Goal: Task Accomplishment & Management: Use online tool/utility

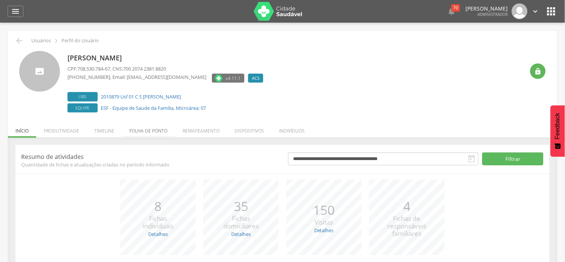
click at [141, 127] on li "Folha de ponto" at bounding box center [148, 129] width 53 height 18
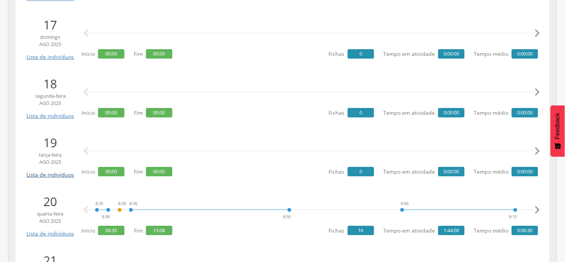
scroll to position [1131, 0]
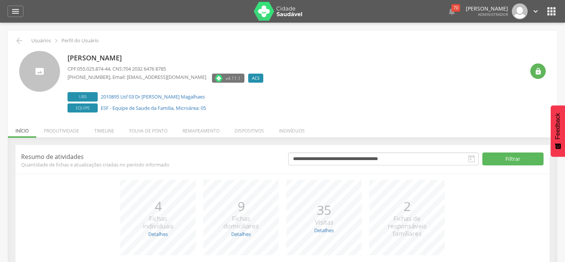
click at [152, 133] on li "Folha de ponto" at bounding box center [148, 129] width 53 height 18
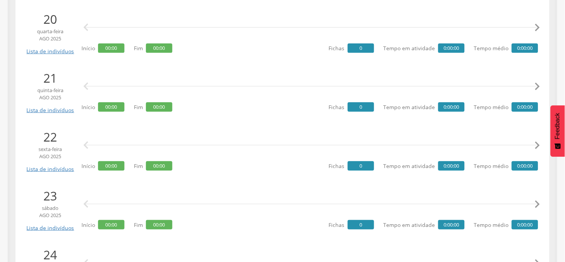
scroll to position [1214, 0]
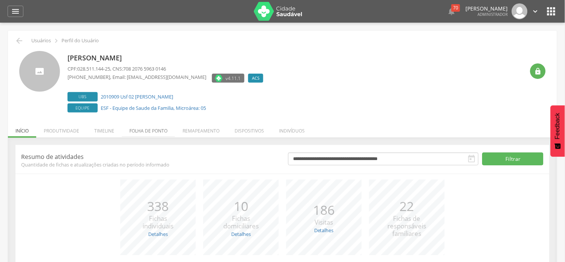
click at [130, 129] on li "Folha de ponto" at bounding box center [148, 129] width 53 height 18
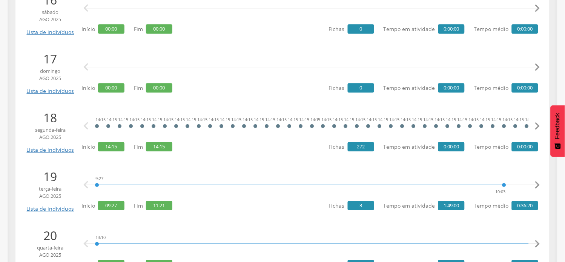
scroll to position [1089, 0]
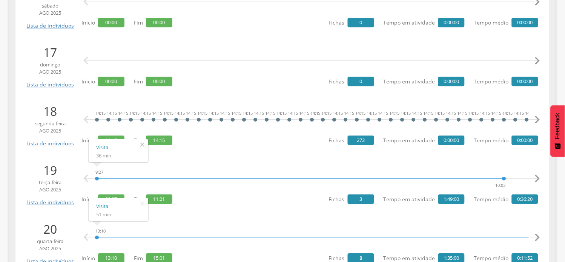
click at [142, 144] on icon "" at bounding box center [142, 144] width 12 height 11
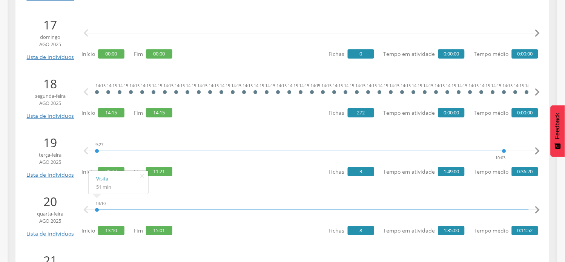
scroll to position [1131, 0]
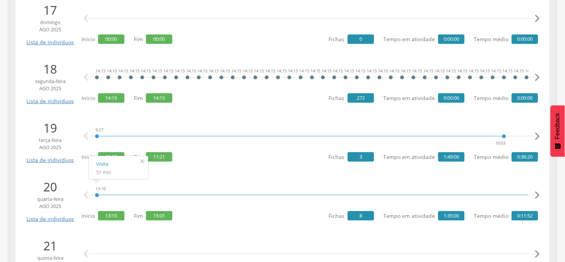
click at [144, 160] on icon "" at bounding box center [142, 161] width 12 height 11
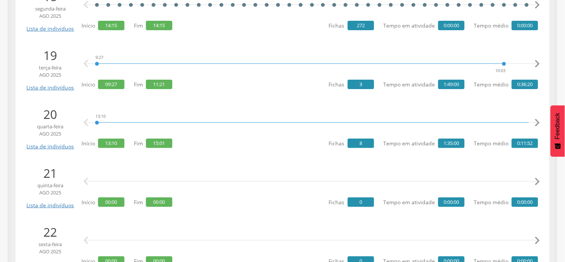
scroll to position [1214, 0]
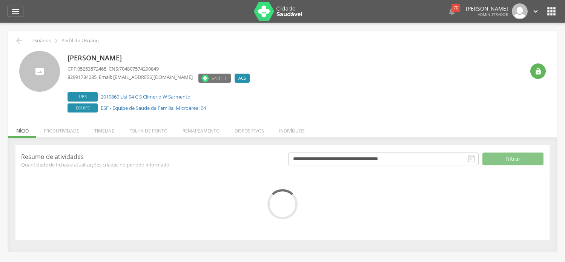
click at [152, 122] on li "Folha de ponto" at bounding box center [148, 129] width 53 height 18
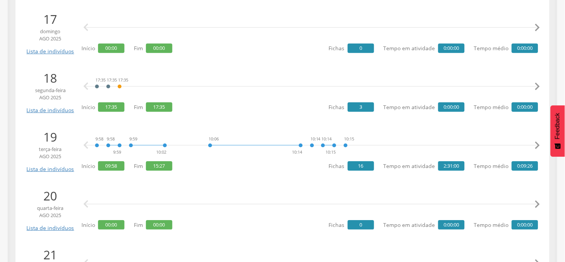
scroll to position [1131, 0]
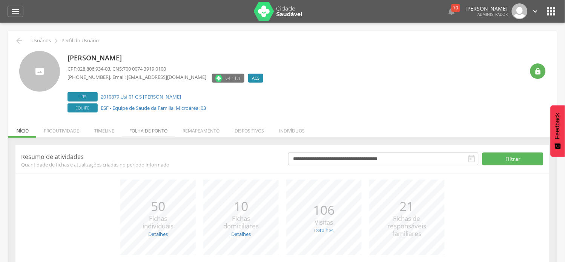
click at [152, 128] on li "Folha de ponto" at bounding box center [148, 129] width 53 height 18
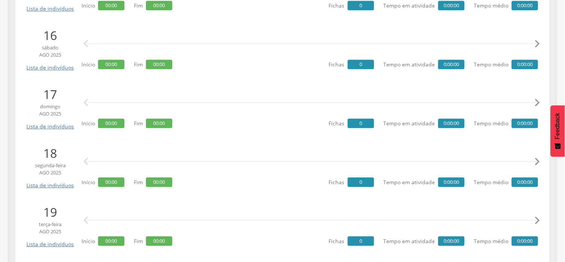
scroll to position [1089, 0]
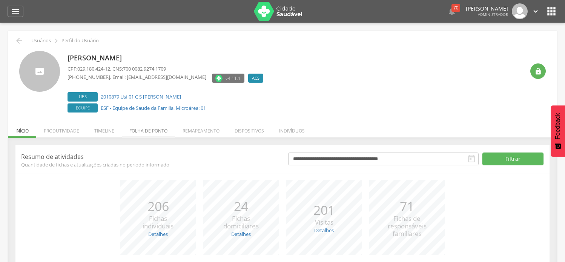
click at [161, 129] on li "Folha de ponto" at bounding box center [148, 129] width 53 height 18
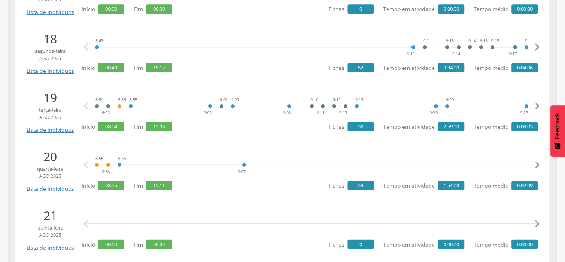
scroll to position [1173, 0]
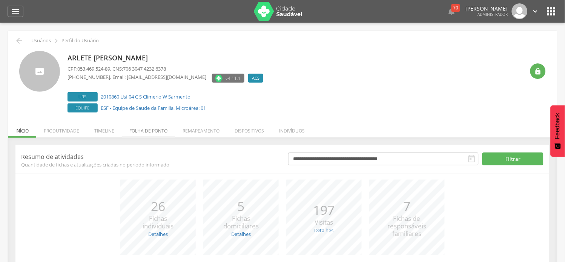
click at [153, 128] on li "Folha de ponto" at bounding box center [148, 129] width 53 height 18
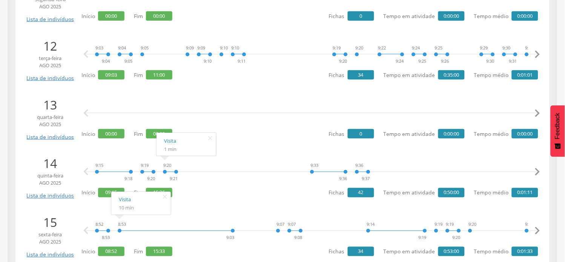
scroll to position [838, 0]
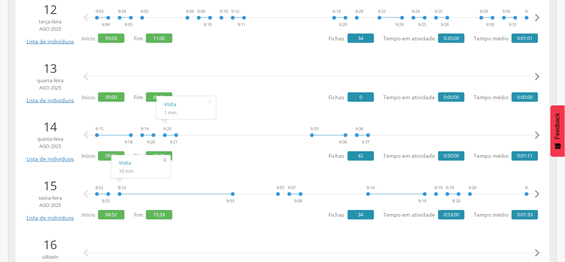
click at [167, 163] on icon "" at bounding box center [165, 160] width 12 height 11
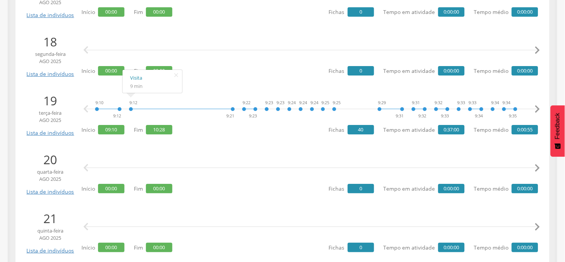
scroll to position [1173, 0]
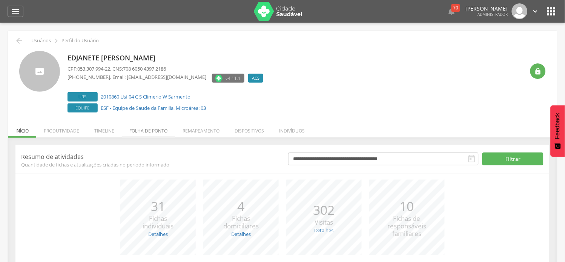
click at [139, 129] on li "Folha de ponto" at bounding box center [148, 129] width 53 height 18
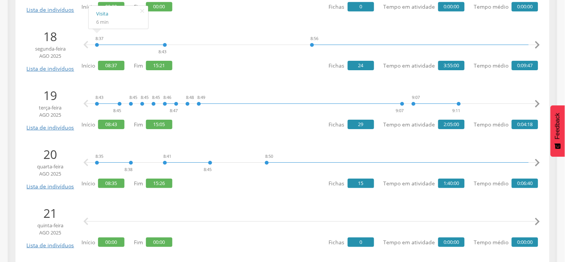
scroll to position [1173, 0]
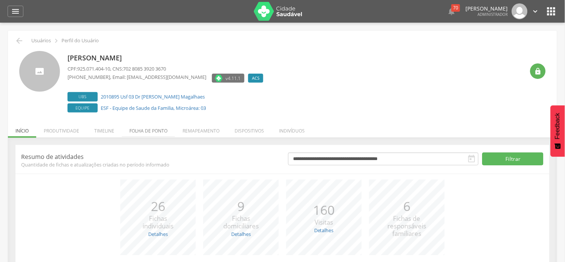
click at [147, 130] on li "Folha de ponto" at bounding box center [148, 129] width 53 height 18
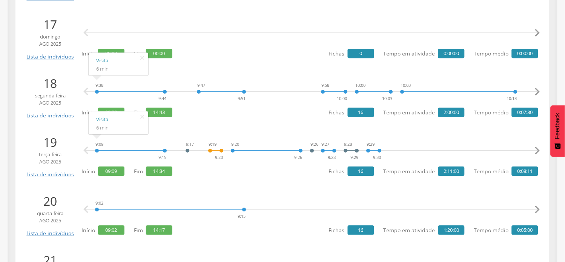
scroll to position [1131, 0]
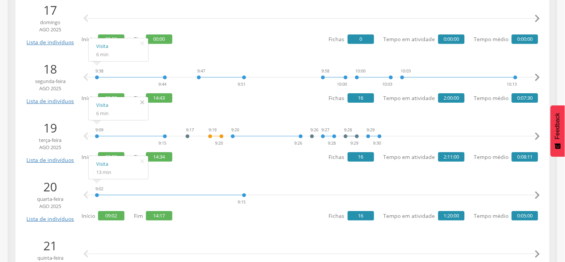
click at [138, 102] on icon "" at bounding box center [142, 102] width 12 height 11
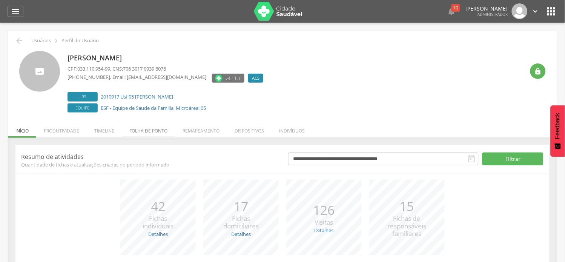
click at [164, 133] on li "Folha de ponto" at bounding box center [148, 129] width 53 height 18
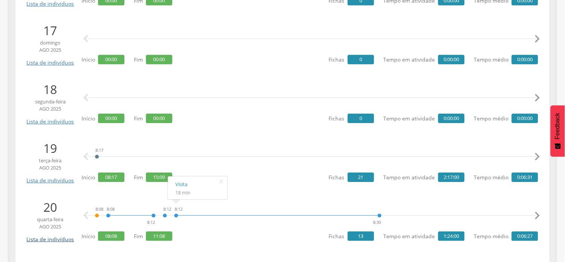
scroll to position [1131, 0]
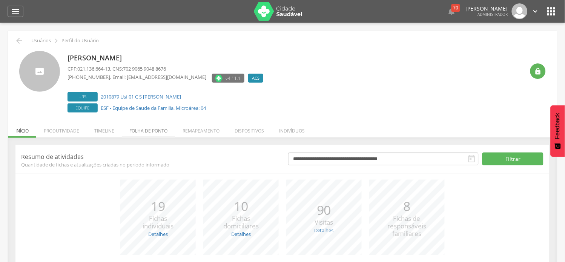
click at [133, 132] on li "Folha de ponto" at bounding box center [148, 129] width 53 height 18
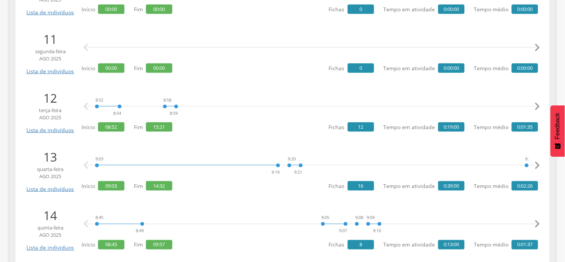
scroll to position [796, 0]
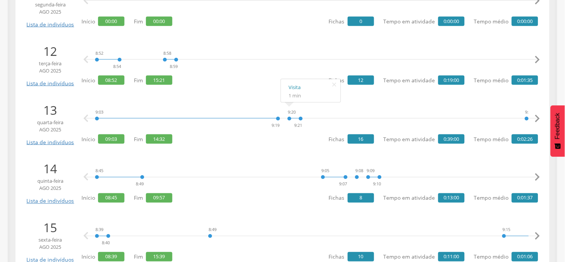
click at [540, 117] on icon "" at bounding box center [537, 118] width 15 height 15
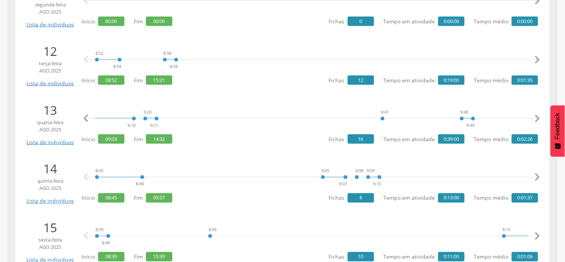
click at [540, 117] on icon "" at bounding box center [537, 118] width 15 height 15
click at [540, 116] on icon "" at bounding box center [537, 118] width 15 height 15
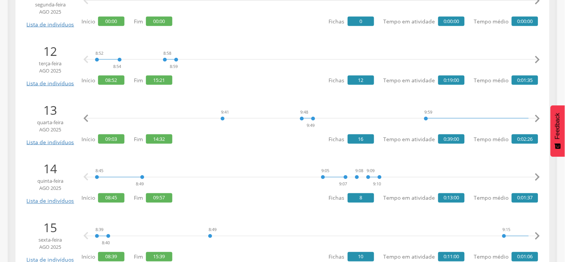
click at [540, 116] on icon "" at bounding box center [537, 118] width 15 height 15
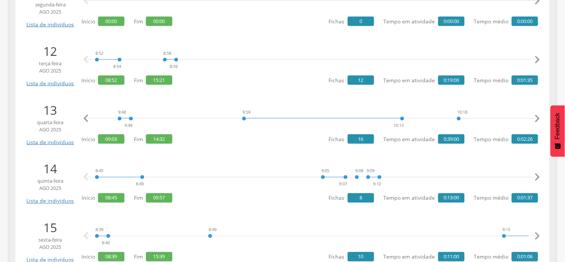
click at [540, 116] on icon "" at bounding box center [537, 118] width 15 height 15
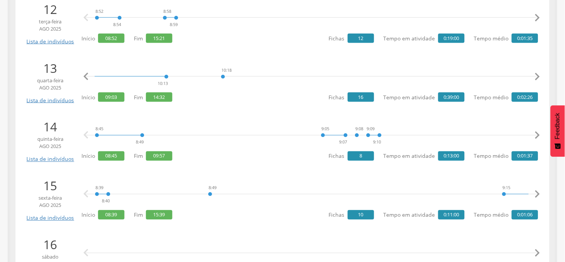
click at [536, 134] on icon "" at bounding box center [537, 135] width 15 height 15
click at [537, 134] on icon "" at bounding box center [537, 135] width 15 height 15
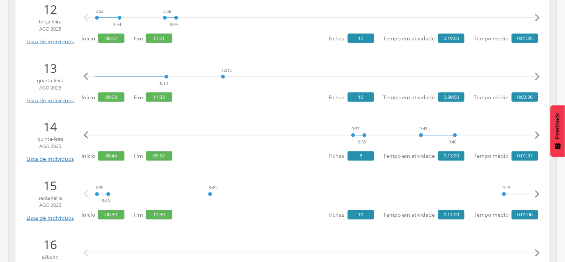
scroll to position [0, 384]
click at [537, 134] on icon "" at bounding box center [537, 135] width 15 height 15
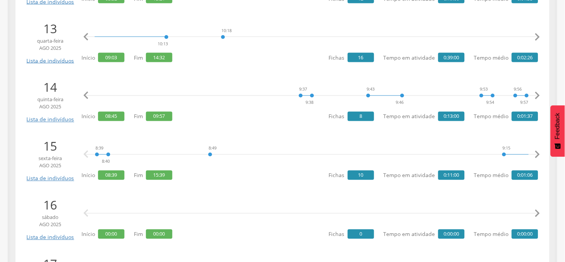
scroll to position [879, 0]
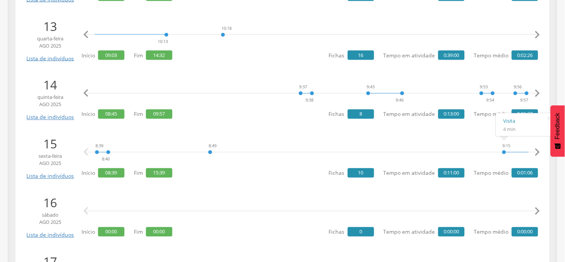
click at [537, 152] on icon "" at bounding box center [537, 152] width 15 height 15
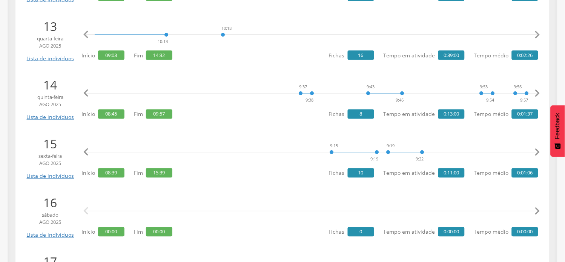
click at [537, 152] on icon "" at bounding box center [537, 152] width 15 height 15
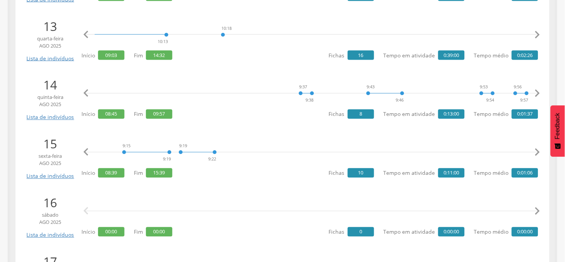
click at [537, 152] on icon "" at bounding box center [537, 152] width 15 height 15
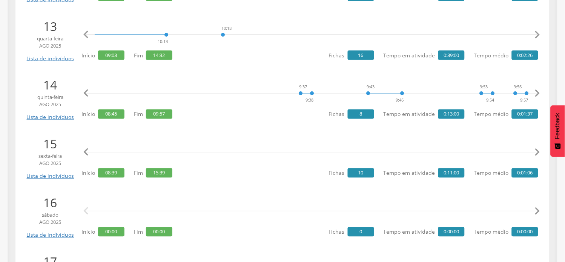
click at [537, 152] on icon "" at bounding box center [537, 152] width 15 height 15
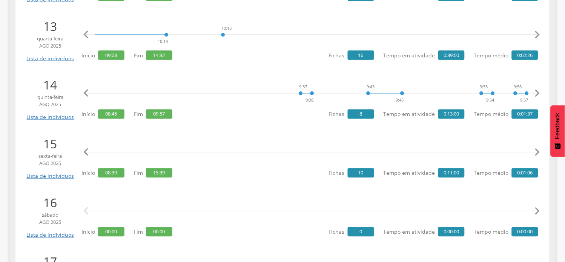
click at [538, 152] on icon "" at bounding box center [537, 152] width 15 height 15
click at [84, 155] on icon "" at bounding box center [85, 152] width 15 height 15
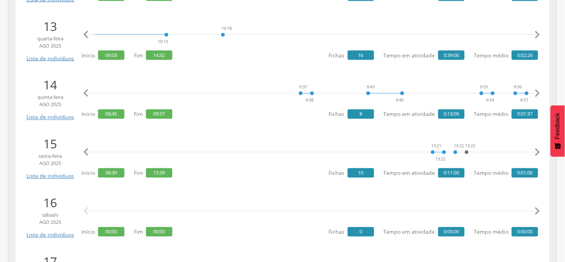
click at [84, 155] on icon "" at bounding box center [85, 152] width 15 height 15
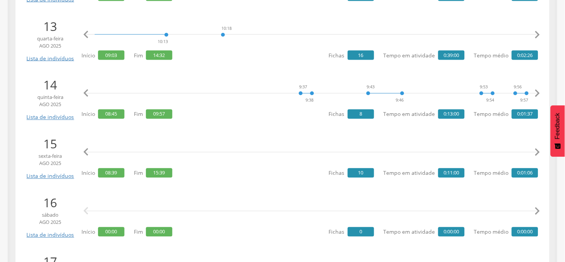
click at [84, 155] on icon "" at bounding box center [85, 152] width 15 height 15
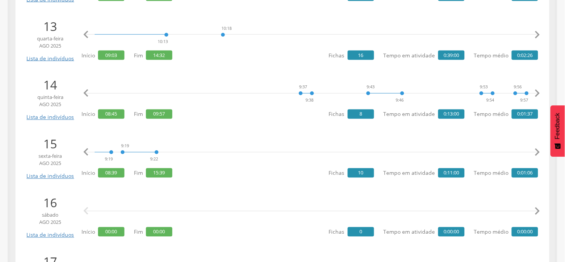
click at [84, 155] on icon "" at bounding box center [85, 152] width 15 height 15
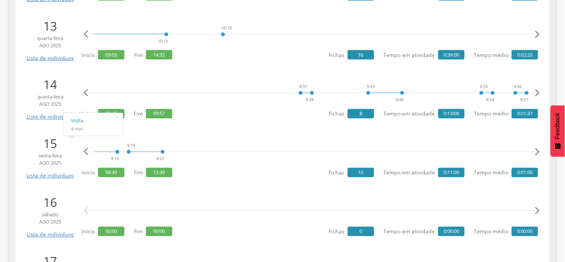
scroll to position [879, 0]
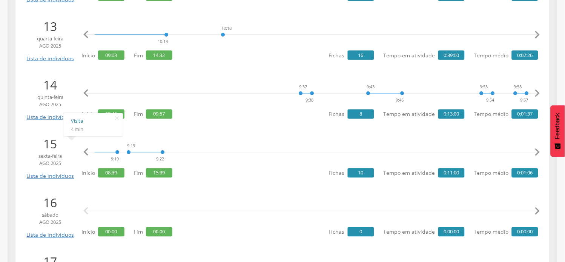
click at [538, 155] on icon "" at bounding box center [537, 152] width 15 height 15
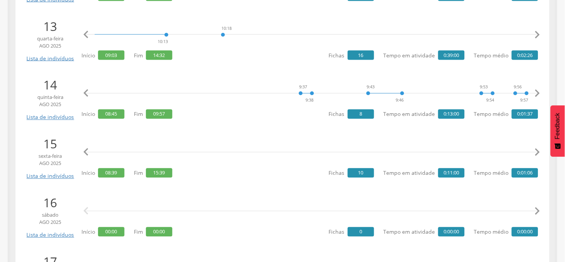
click at [538, 155] on icon "" at bounding box center [537, 152] width 15 height 15
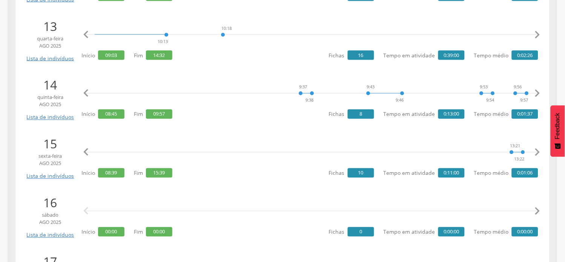
click at [538, 155] on icon "" at bounding box center [537, 152] width 15 height 15
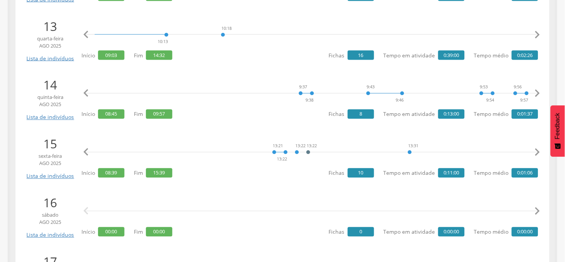
click at [538, 155] on icon "" at bounding box center [537, 152] width 15 height 15
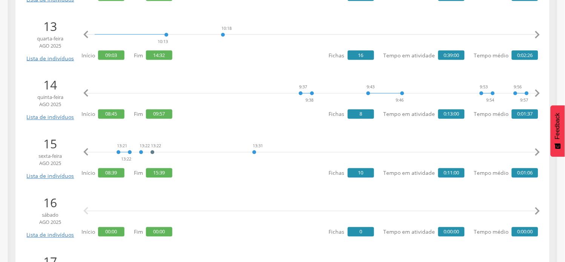
click at [538, 155] on icon "" at bounding box center [537, 152] width 15 height 15
click at [539, 155] on icon "" at bounding box center [537, 152] width 15 height 15
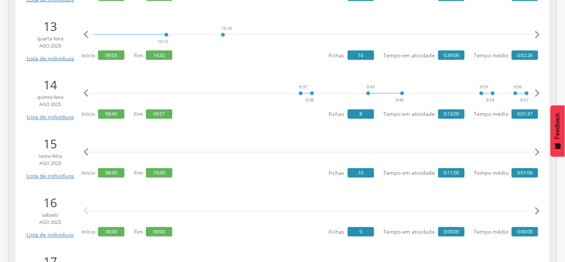
click at [539, 155] on icon "" at bounding box center [537, 152] width 15 height 15
click at [538, 152] on icon "" at bounding box center [537, 152] width 15 height 15
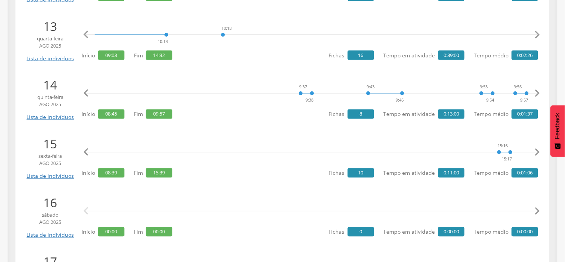
click at [538, 152] on icon "" at bounding box center [537, 152] width 15 height 15
click at [81, 155] on icon "" at bounding box center [85, 152] width 15 height 15
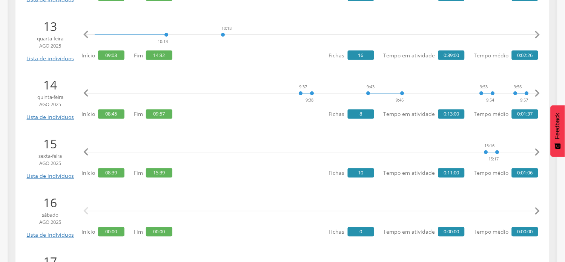
click at [81, 155] on icon "" at bounding box center [85, 152] width 15 height 15
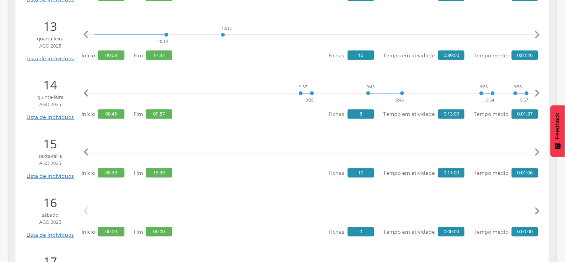
click at [81, 155] on icon "" at bounding box center [85, 152] width 15 height 15
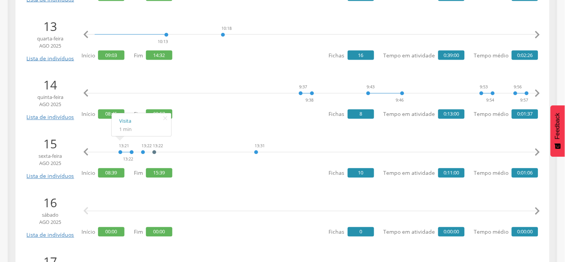
click at [534, 151] on icon "" at bounding box center [537, 152] width 15 height 15
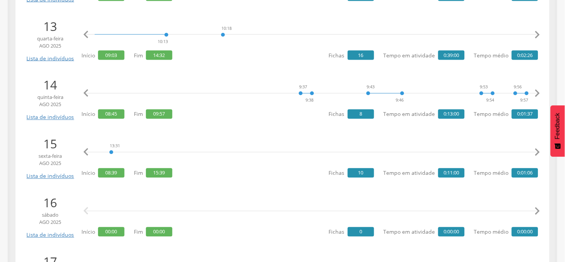
click at [534, 151] on icon "" at bounding box center [537, 152] width 15 height 15
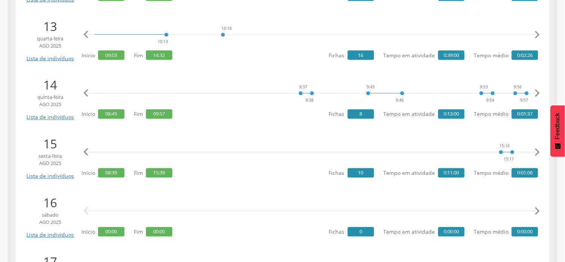
click at [534, 151] on icon "" at bounding box center [537, 152] width 15 height 15
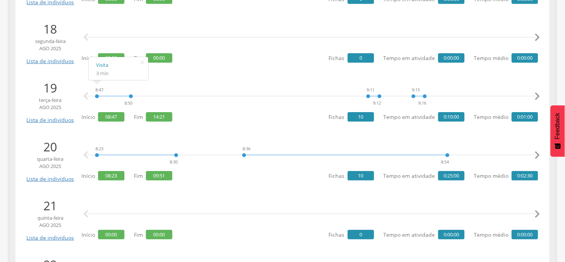
scroll to position [1173, 0]
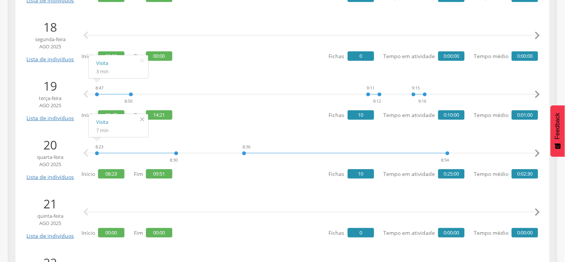
click at [142, 121] on icon "" at bounding box center [142, 119] width 12 height 11
click at [537, 90] on icon "" at bounding box center [537, 94] width 15 height 15
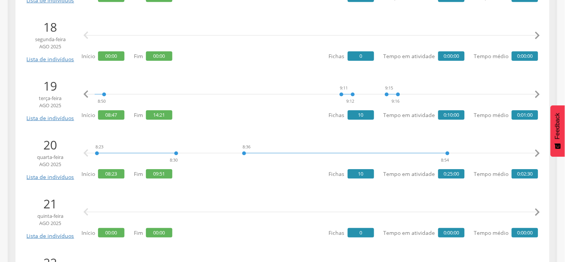
click at [537, 90] on icon "" at bounding box center [537, 94] width 15 height 15
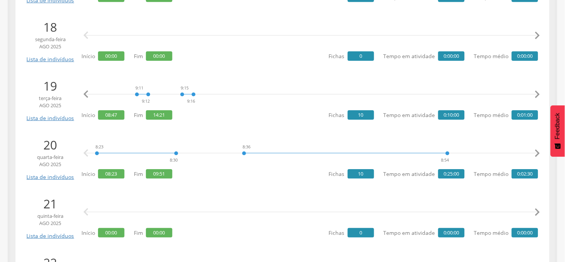
click at [537, 90] on icon "" at bounding box center [537, 94] width 15 height 15
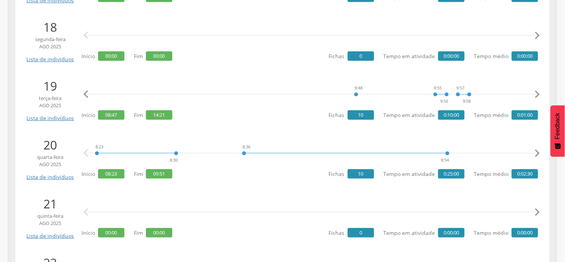
click at [537, 90] on icon "" at bounding box center [537, 94] width 15 height 15
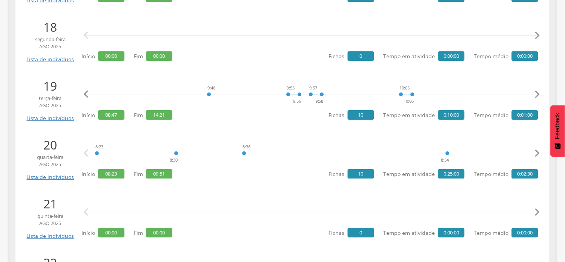
click at [537, 90] on icon "" at bounding box center [537, 94] width 15 height 15
click at [537, 91] on icon "" at bounding box center [537, 94] width 15 height 15
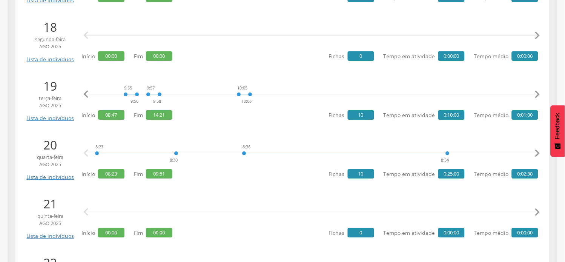
click at [537, 91] on icon "" at bounding box center [537, 94] width 15 height 15
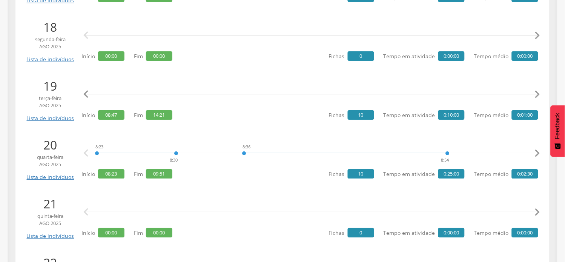
click at [537, 91] on icon "" at bounding box center [537, 94] width 15 height 15
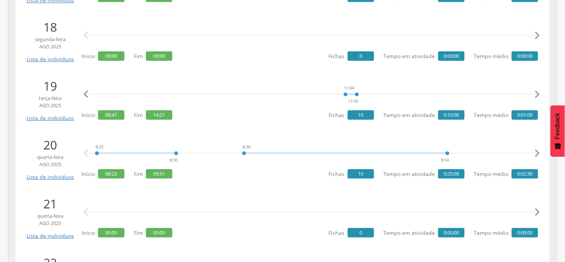
click at [537, 91] on icon "" at bounding box center [537, 94] width 15 height 15
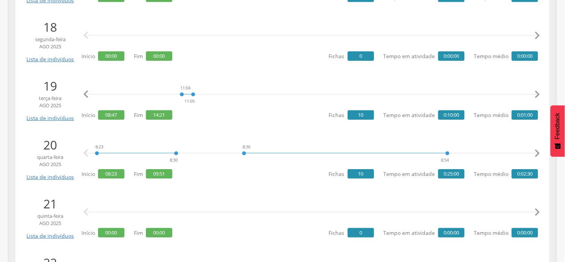
click at [537, 91] on icon "" at bounding box center [537, 94] width 15 height 15
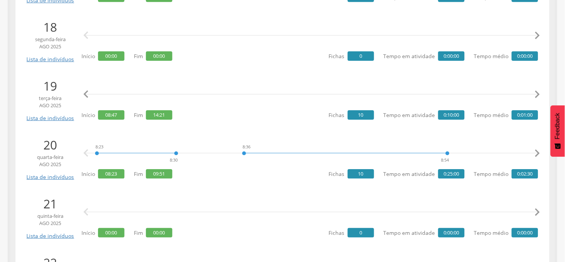
click at [537, 91] on icon "" at bounding box center [537, 94] width 15 height 15
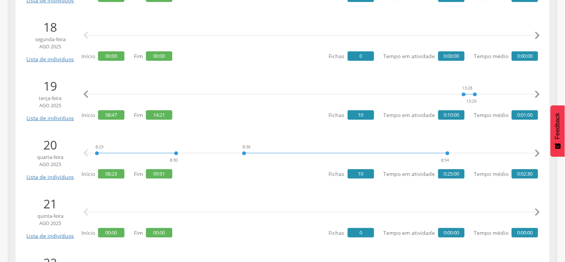
click at [537, 91] on icon "" at bounding box center [537, 94] width 15 height 15
click at [537, 151] on icon "" at bounding box center [537, 152] width 15 height 15
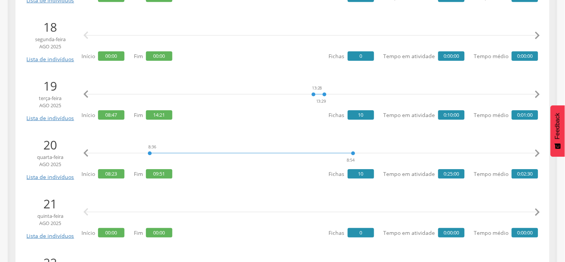
click at [537, 151] on icon "" at bounding box center [537, 152] width 15 height 15
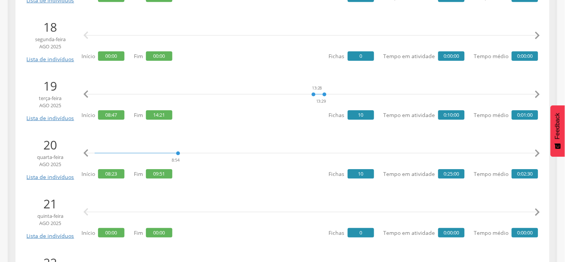
click at [537, 151] on icon "" at bounding box center [537, 152] width 15 height 15
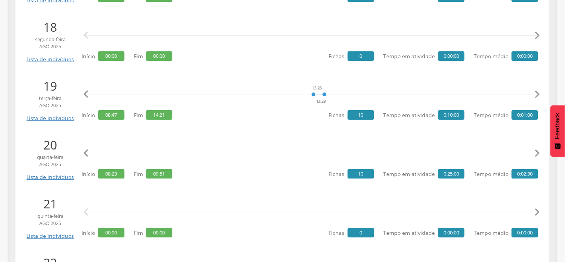
click at [537, 151] on icon "" at bounding box center [537, 152] width 15 height 15
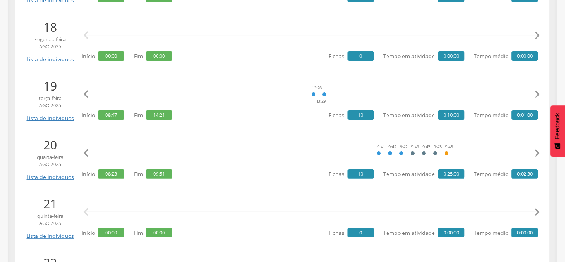
click at [537, 151] on icon "" at bounding box center [537, 152] width 15 height 15
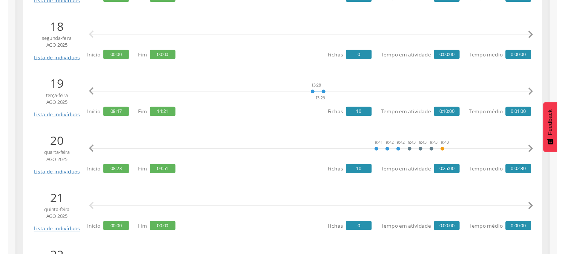
scroll to position [0, 615]
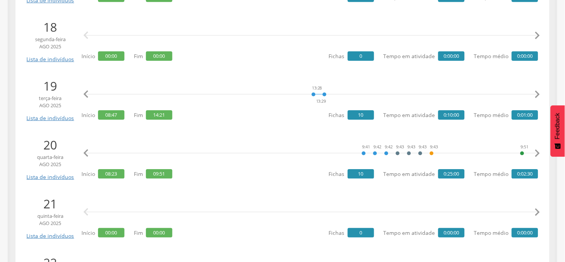
click at [537, 151] on icon "" at bounding box center [537, 152] width 15 height 15
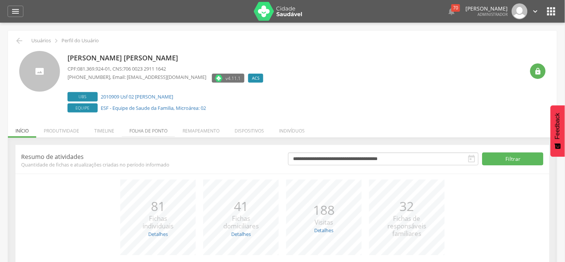
click at [151, 130] on li "Folha de ponto" at bounding box center [148, 129] width 53 height 18
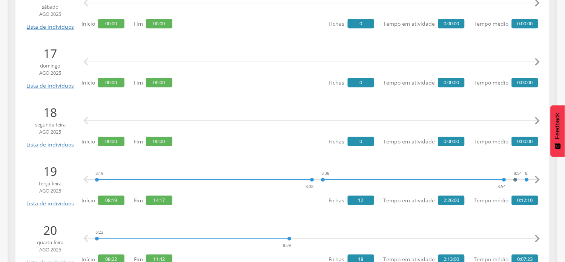
scroll to position [1111, 0]
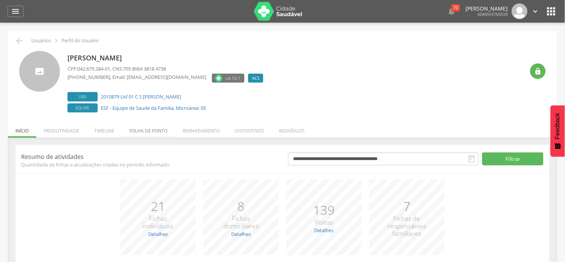
click at [139, 131] on li "Folha de ponto" at bounding box center [148, 129] width 53 height 18
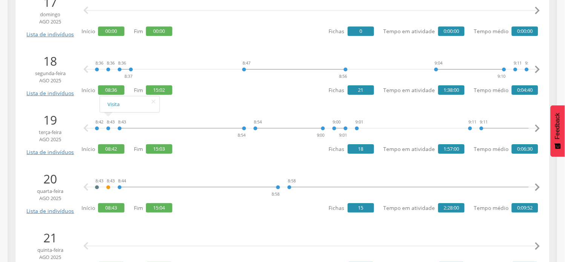
scroll to position [1173, 0]
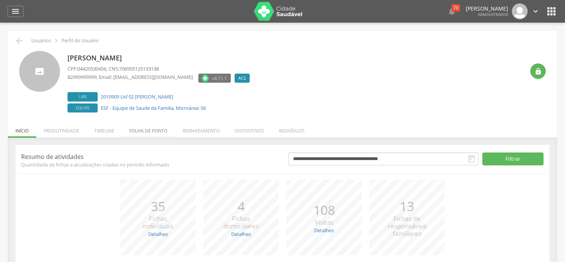
click at [143, 131] on li "Folha de ponto" at bounding box center [148, 129] width 53 height 18
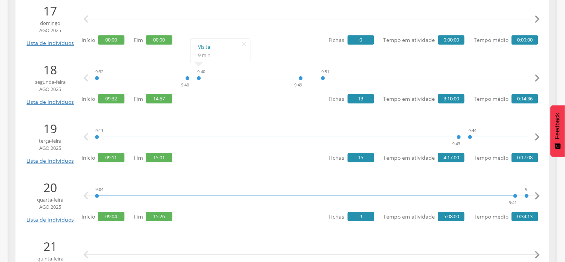
scroll to position [1131, 0]
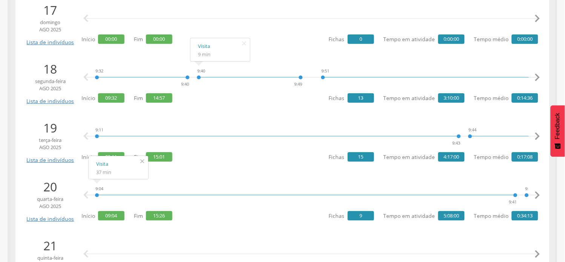
click at [141, 161] on icon "" at bounding box center [142, 161] width 12 height 11
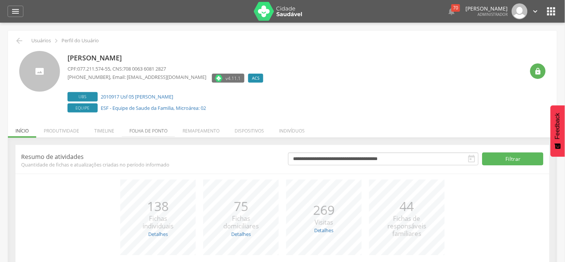
click at [152, 132] on li "Folha de ponto" at bounding box center [148, 129] width 53 height 18
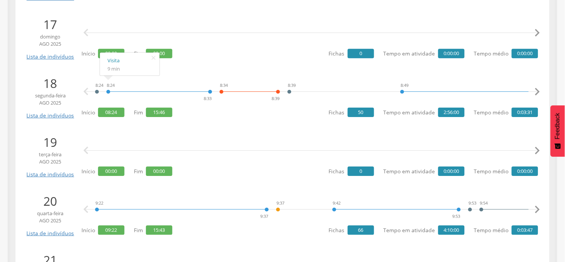
scroll to position [1131, 0]
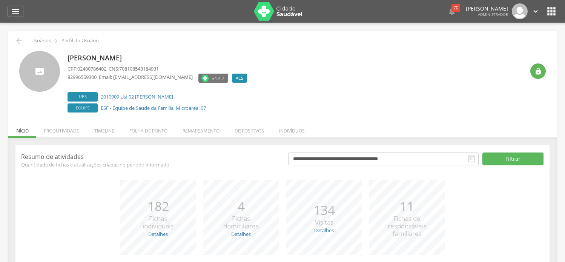
click at [144, 126] on li "Folha de ponto" at bounding box center [148, 129] width 53 height 18
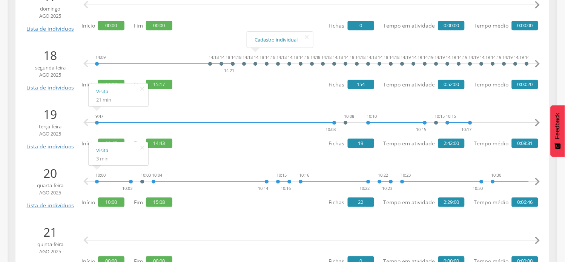
scroll to position [1173, 0]
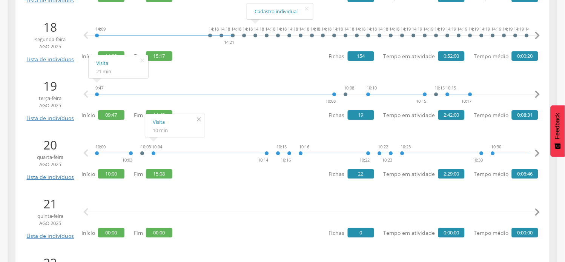
click at [199, 119] on icon "" at bounding box center [199, 119] width 12 height 11
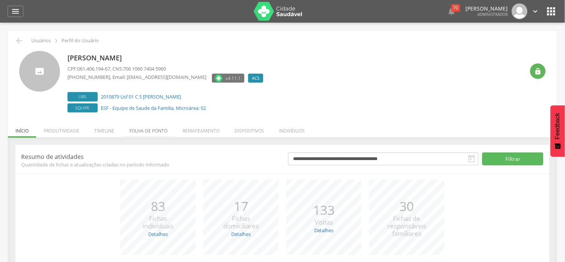
click at [150, 129] on li "Folha de ponto" at bounding box center [148, 129] width 53 height 18
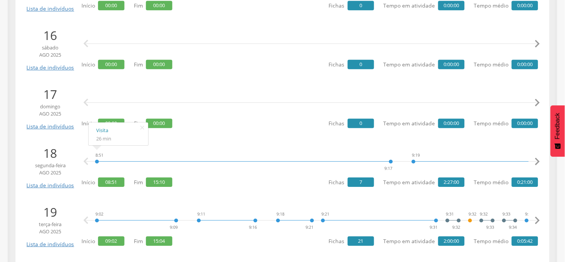
scroll to position [1089, 0]
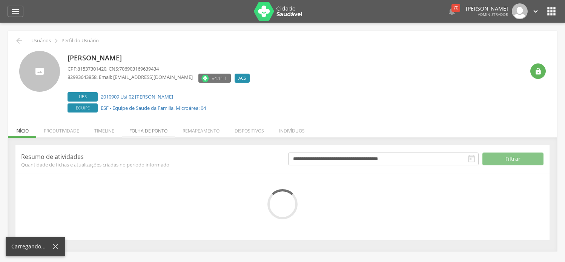
click at [156, 133] on li "Folha de ponto" at bounding box center [148, 129] width 53 height 18
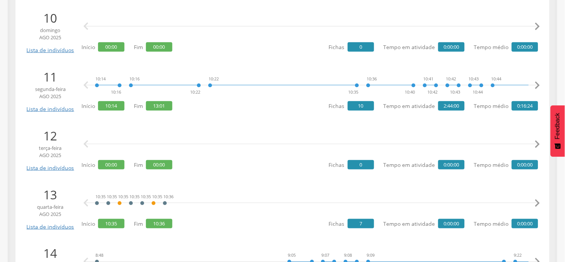
scroll to position [754, 0]
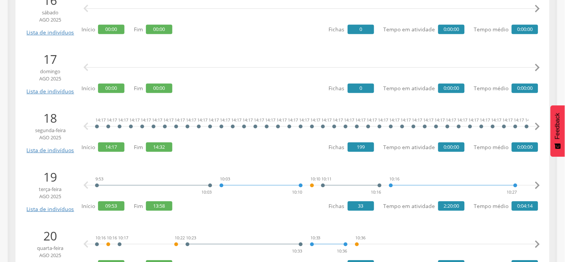
scroll to position [1089, 0]
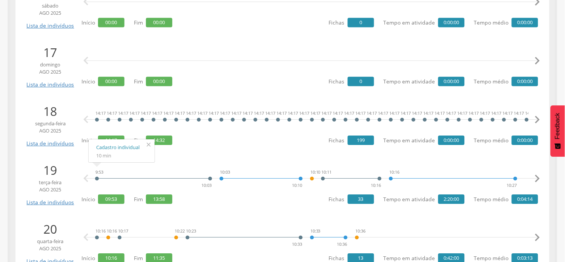
click at [150, 144] on icon "" at bounding box center [148, 144] width 12 height 11
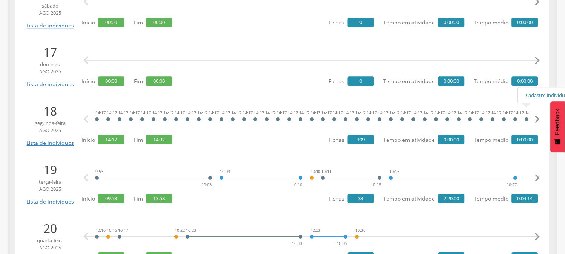
click at [536, 119] on icon "" at bounding box center [537, 119] width 15 height 15
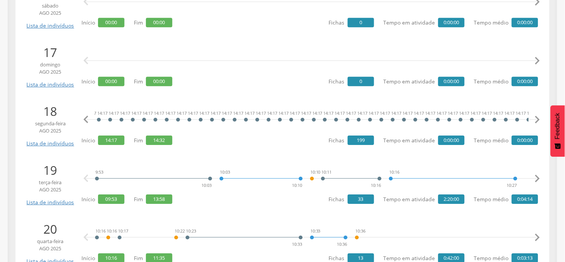
click at [536, 119] on icon "" at bounding box center [537, 119] width 15 height 15
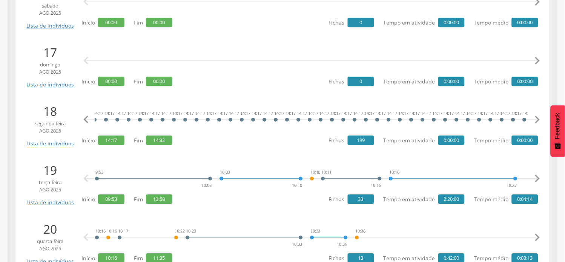
click at [536, 119] on icon "" at bounding box center [537, 119] width 15 height 15
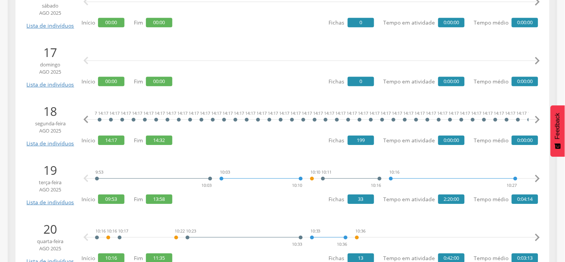
click at [536, 119] on icon "" at bounding box center [537, 119] width 15 height 15
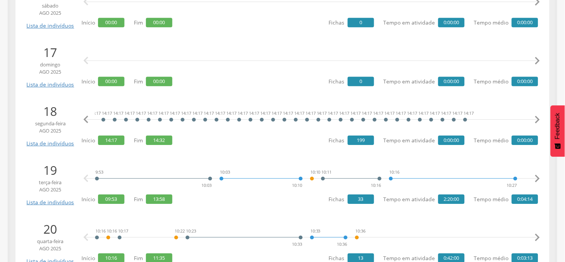
scroll to position [0, 289]
click at [536, 119] on icon "" at bounding box center [537, 119] width 15 height 15
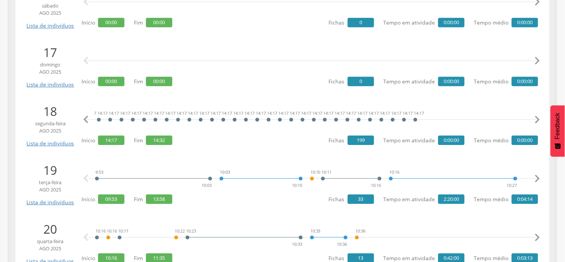
click at [536, 119] on icon "" at bounding box center [537, 119] width 15 height 15
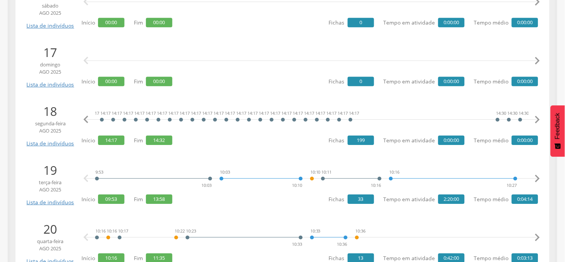
click at [536, 119] on icon "" at bounding box center [537, 119] width 15 height 15
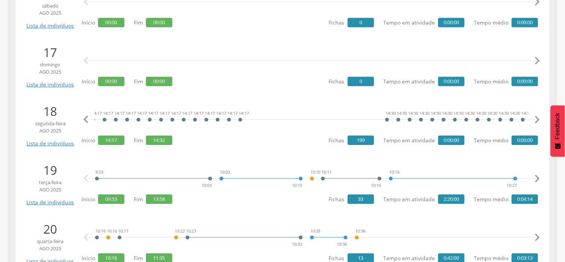
click at [536, 119] on icon "" at bounding box center [537, 119] width 15 height 15
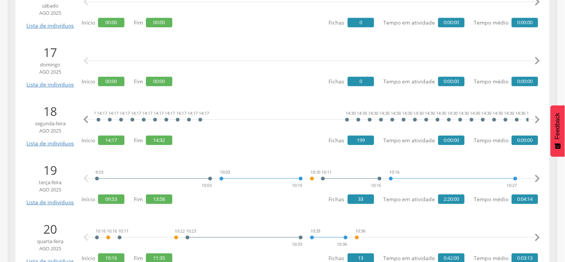
click at [536, 119] on icon "" at bounding box center [537, 119] width 15 height 15
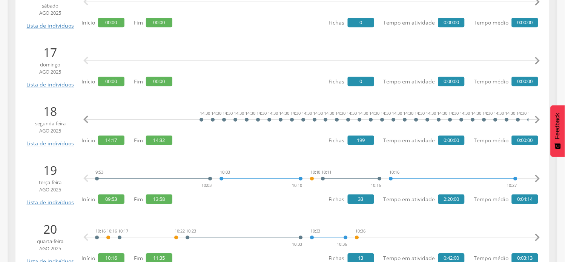
click at [536, 119] on icon "" at bounding box center [537, 119] width 15 height 15
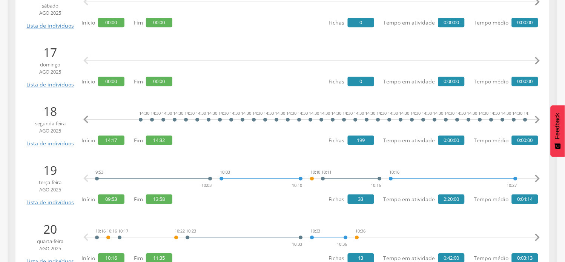
click at [536, 119] on icon "" at bounding box center [537, 119] width 15 height 15
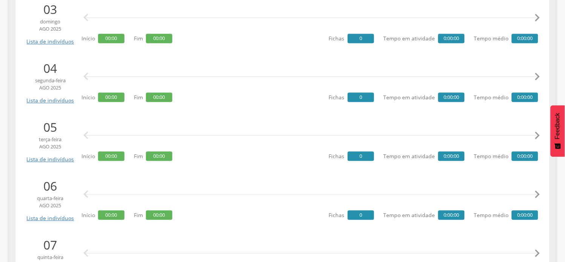
scroll to position [293, 0]
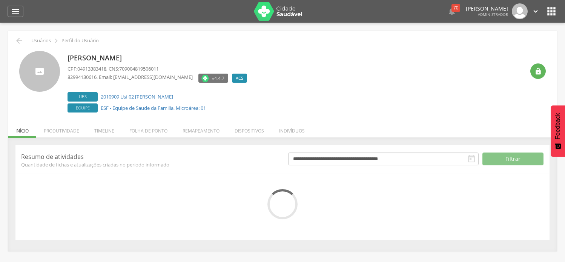
click at [146, 133] on li "Folha de ponto" at bounding box center [148, 129] width 53 height 18
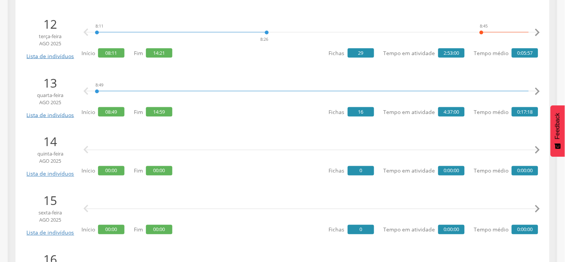
scroll to position [838, 0]
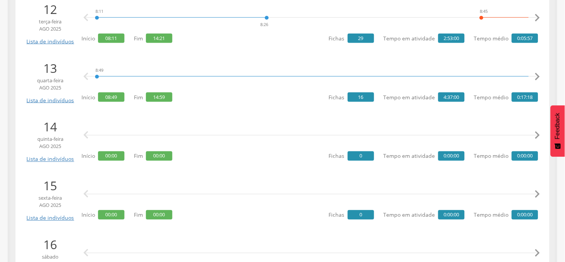
click at [185, 183] on div " " at bounding box center [311, 194] width 453 height 23
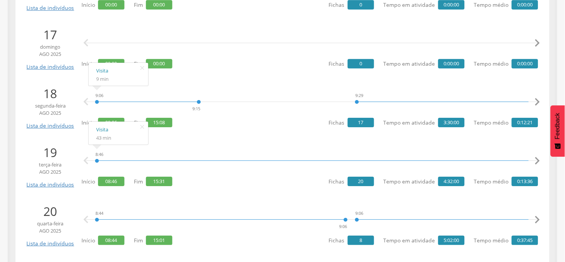
scroll to position [1131, 0]
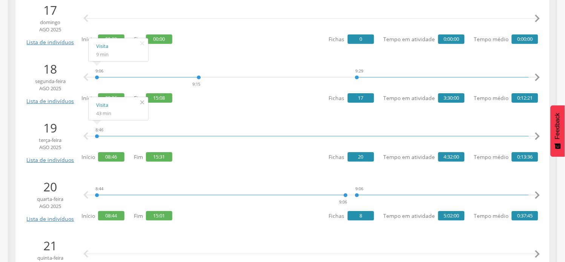
click at [141, 104] on icon "" at bounding box center [142, 102] width 12 height 11
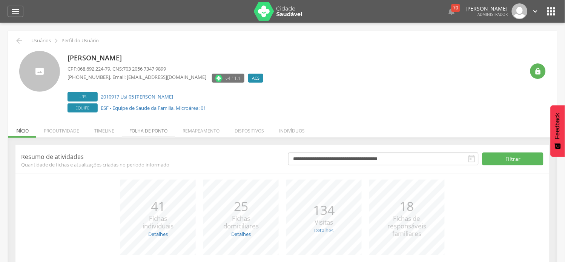
click at [146, 131] on li "Folha de ponto" at bounding box center [148, 129] width 53 height 18
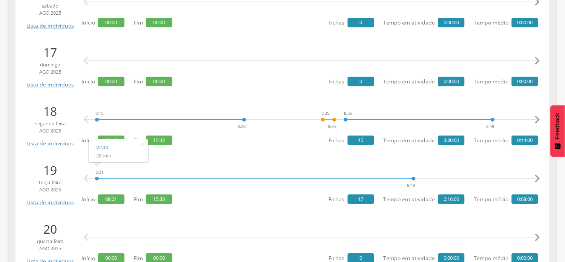
scroll to position [1131, 0]
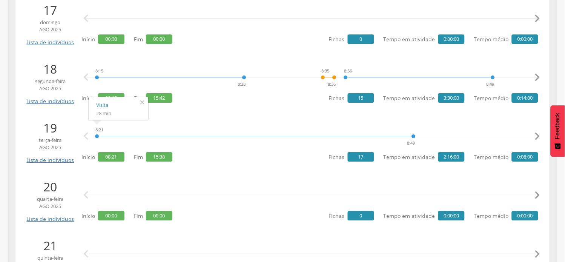
click at [139, 104] on icon "" at bounding box center [142, 102] width 12 height 11
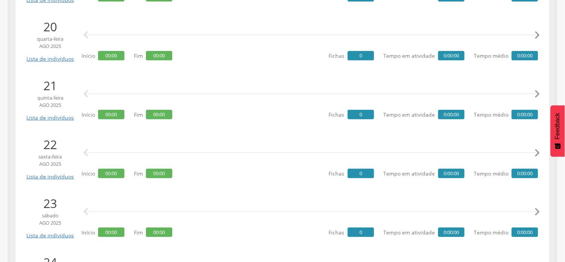
scroll to position [1298, 0]
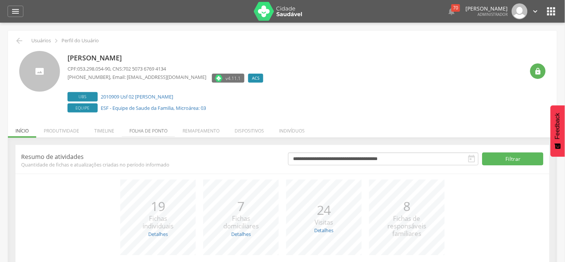
click at [158, 131] on li "Folha de ponto" at bounding box center [148, 129] width 53 height 18
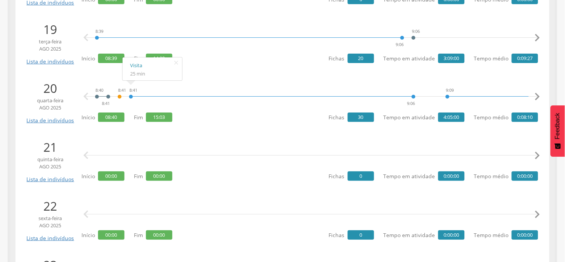
scroll to position [1214, 0]
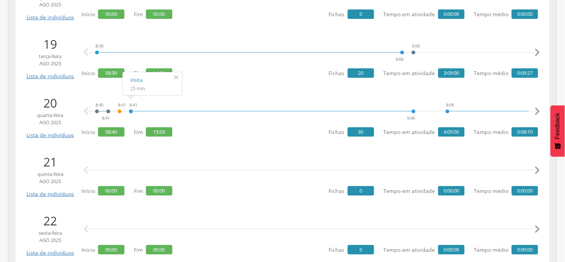
click at [176, 74] on icon "" at bounding box center [176, 77] width 12 height 11
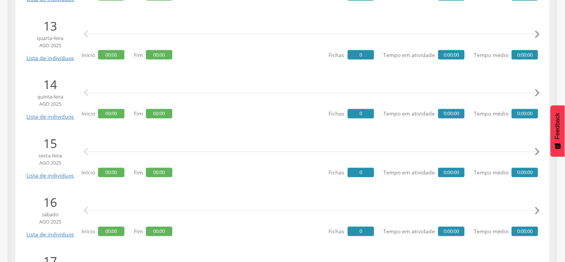
scroll to position [879, 0]
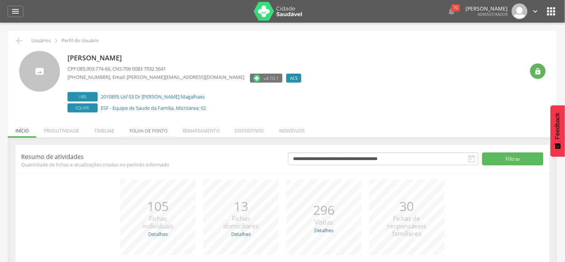
click at [149, 133] on li "Folha de ponto" at bounding box center [148, 129] width 53 height 18
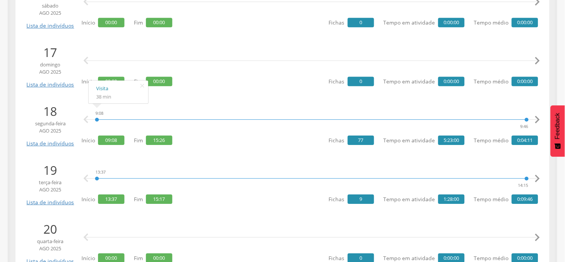
scroll to position [1173, 0]
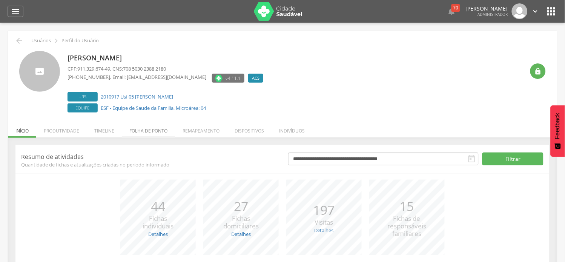
click at [149, 134] on li "Folha de ponto" at bounding box center [148, 129] width 53 height 18
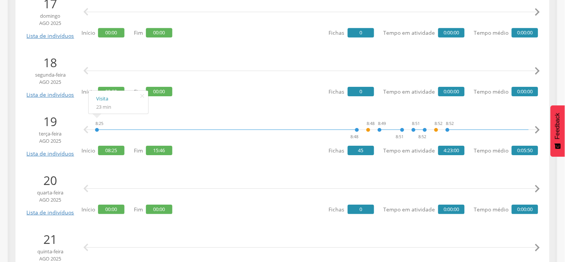
scroll to position [1214, 0]
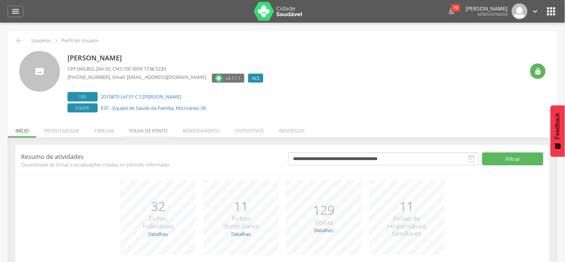
click at [157, 129] on li "Folha de ponto" at bounding box center [148, 129] width 53 height 18
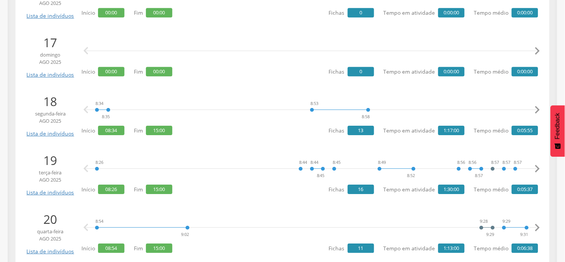
scroll to position [1131, 0]
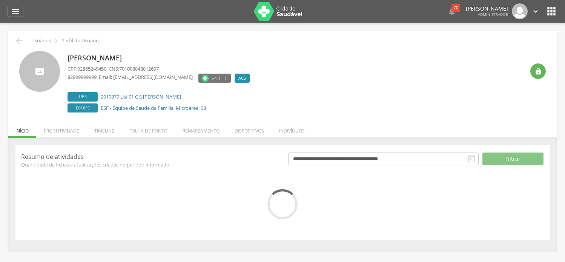
click at [145, 132] on li "Folha de ponto" at bounding box center [148, 129] width 53 height 18
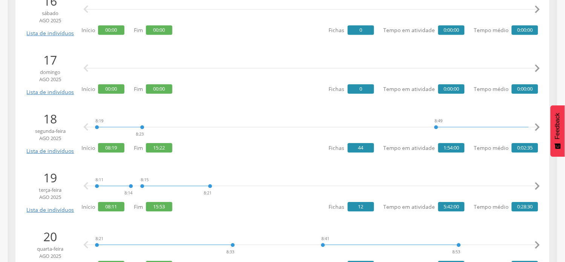
scroll to position [1131, 0]
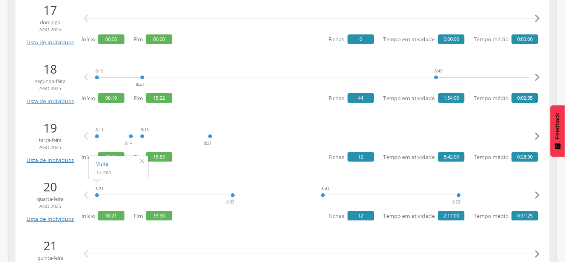
click at [141, 159] on icon "" at bounding box center [142, 161] width 12 height 11
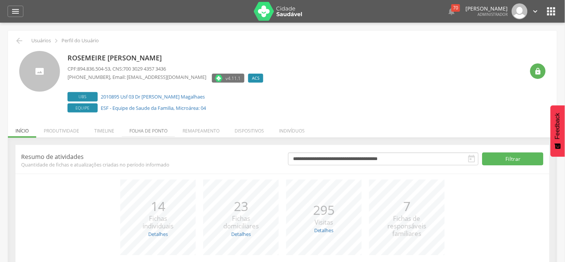
click at [136, 134] on li "Folha de ponto" at bounding box center [148, 129] width 53 height 18
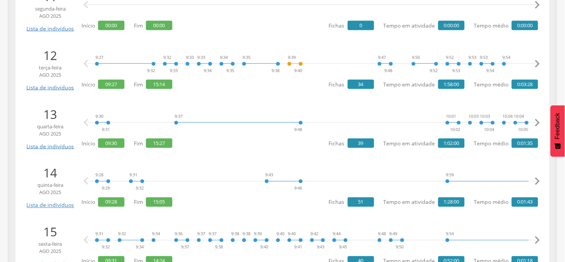
scroll to position [838, 0]
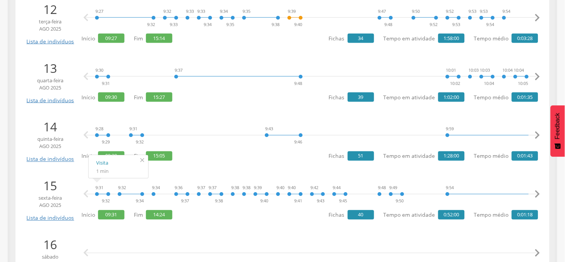
click at [144, 159] on icon "" at bounding box center [142, 160] width 12 height 11
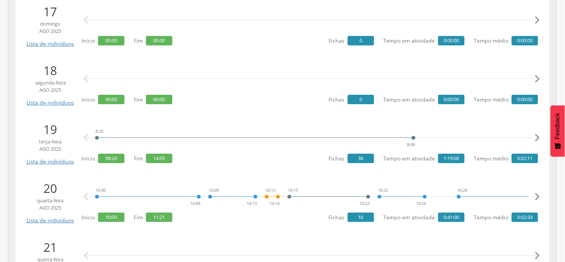
scroll to position [1131, 0]
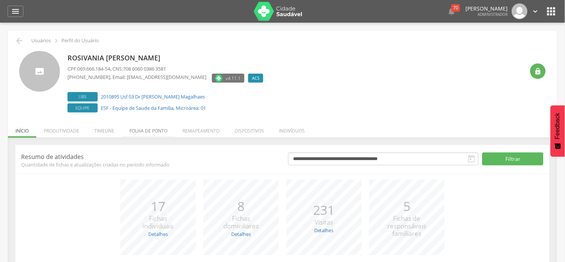
click at [145, 134] on li "Folha de ponto" at bounding box center [148, 129] width 53 height 18
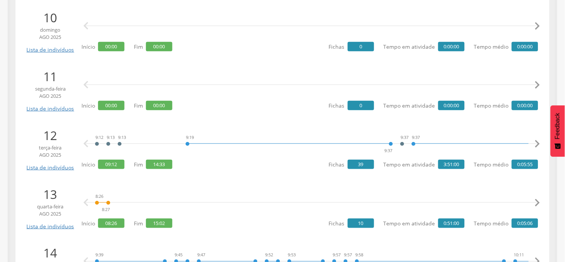
scroll to position [879, 0]
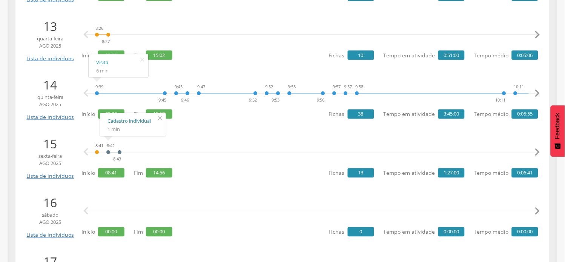
click at [158, 121] on icon "" at bounding box center [160, 118] width 12 height 11
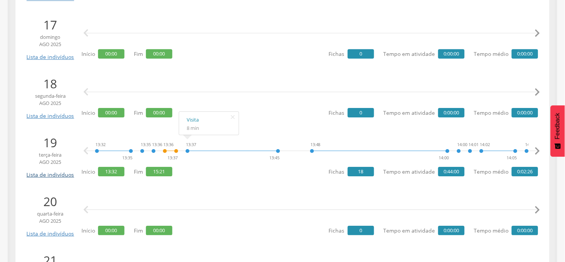
scroll to position [1131, 0]
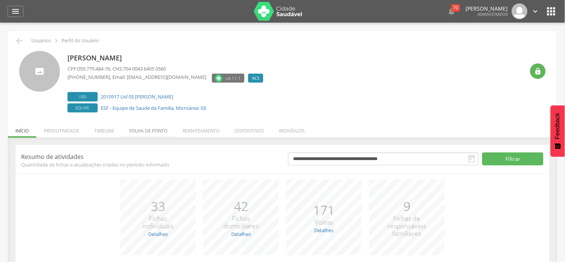
click at [138, 136] on li "Folha de ponto" at bounding box center [148, 129] width 53 height 18
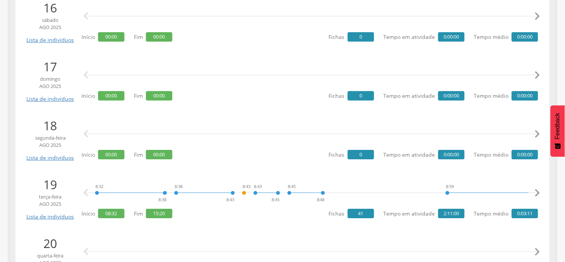
scroll to position [1089, 0]
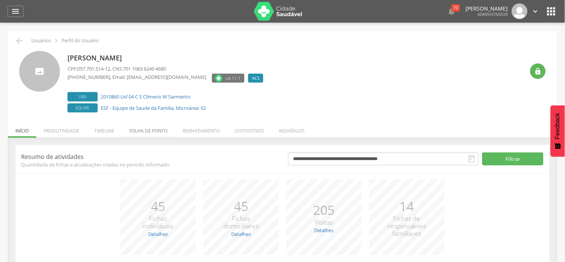
click at [138, 131] on li "Folha de ponto" at bounding box center [148, 129] width 53 height 18
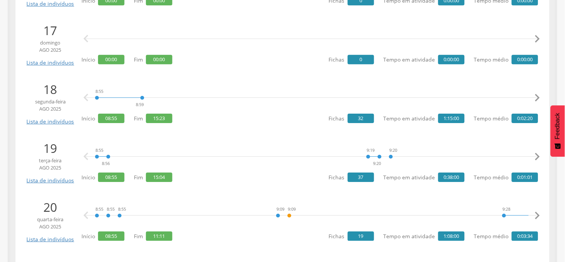
scroll to position [1111, 0]
